Goal: Task Accomplishment & Management: Manage account settings

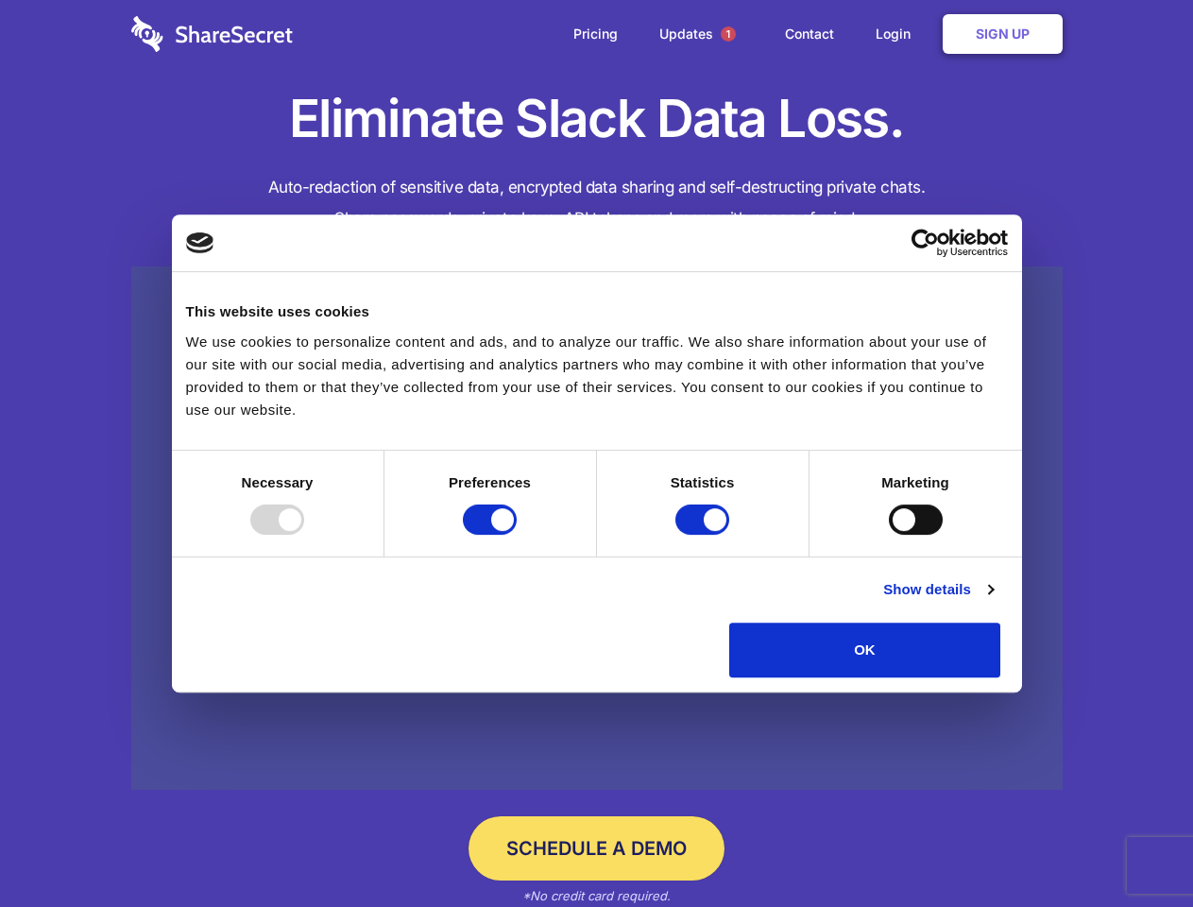
click at [304, 535] on div at bounding box center [277, 519] width 54 height 30
click at [517, 535] on input "Preferences" at bounding box center [490, 519] width 54 height 30
checkbox input "false"
click at [705, 535] on input "Statistics" at bounding box center [702, 519] width 54 height 30
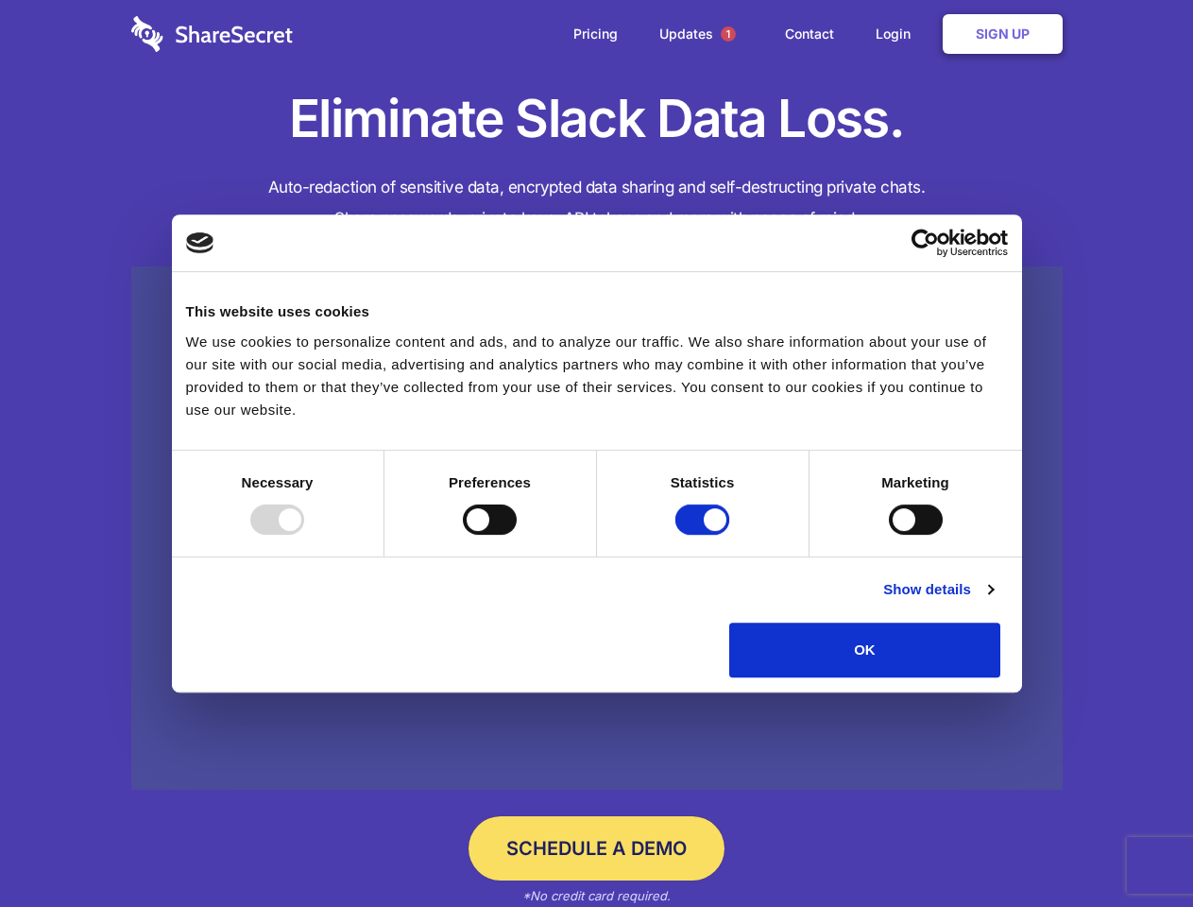
checkbox input "false"
click at [889, 535] on input "Marketing" at bounding box center [916, 519] width 54 height 30
checkbox input "true"
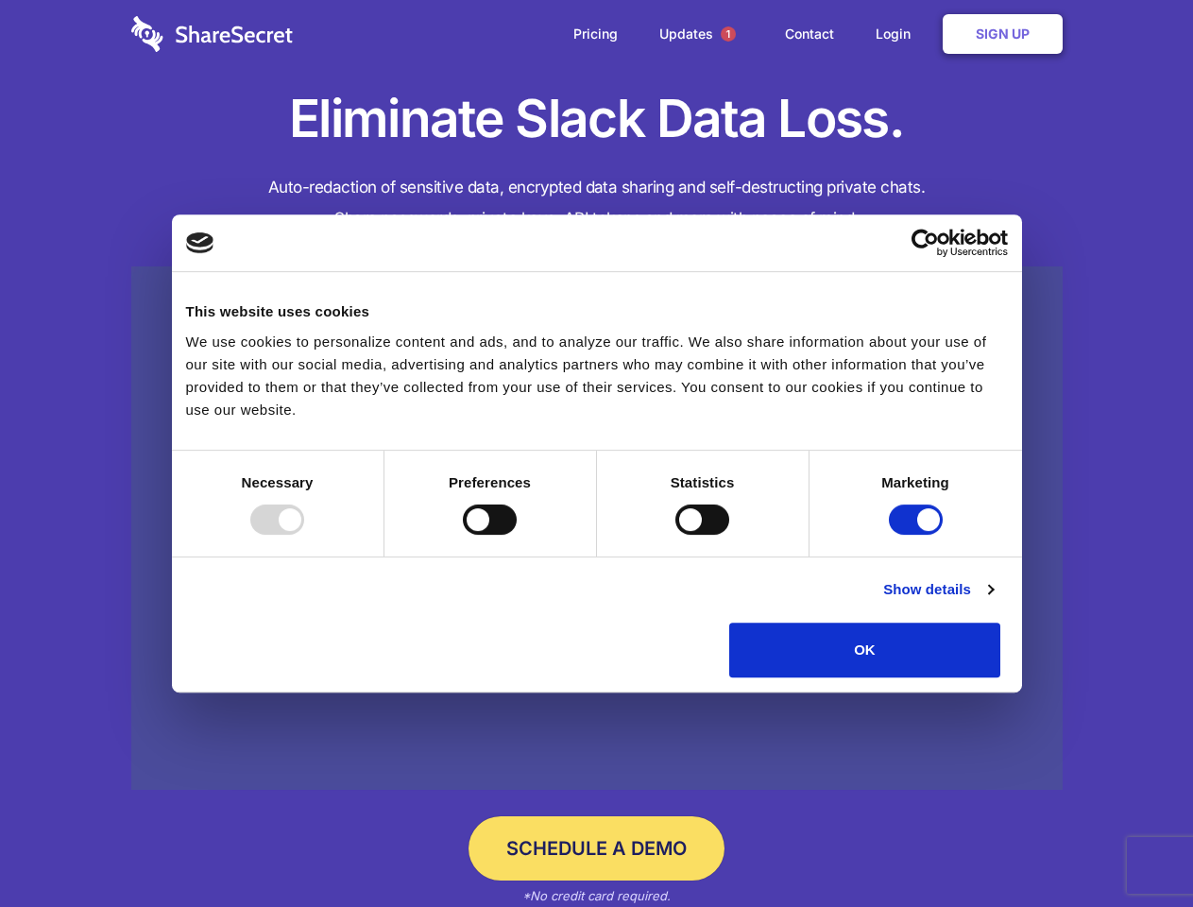
click at [993, 601] on link "Show details" at bounding box center [938, 589] width 110 height 23
